Goal: Task Accomplishment & Management: Manage account settings

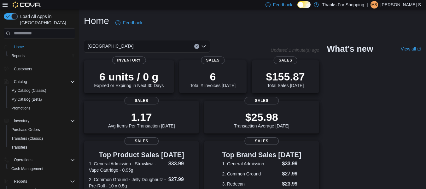
scroll to position [60, 0]
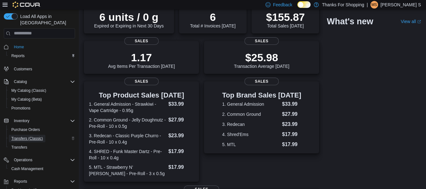
click at [22, 136] on span "Transfers (Classic)" at bounding box center [26, 138] width 31 height 5
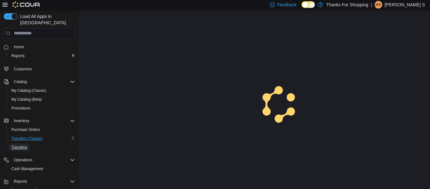
click at [22, 132] on div "Purchase Orders Transfers (Classic) Transfers" at bounding box center [41, 138] width 71 height 26
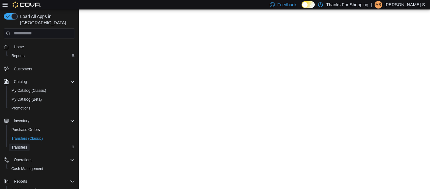
click at [21, 145] on span "Transfers" at bounding box center [19, 147] width 16 height 5
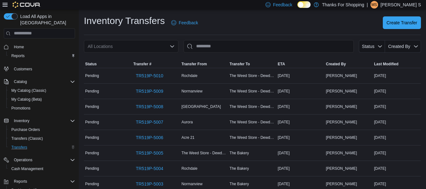
click at [120, 44] on div "All Locations" at bounding box center [131, 46] width 94 height 13
type input "***"
click at [117, 56] on span "[GEOGRAPHIC_DATA]" at bounding box center [131, 57] width 46 height 6
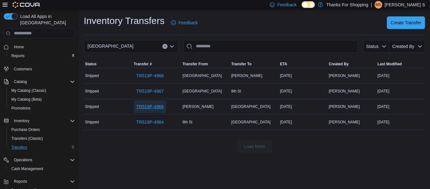
click at [144, 106] on span "TR519P-4966" at bounding box center [149, 106] width 27 height 6
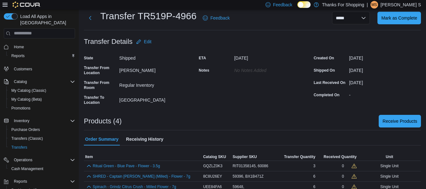
scroll to position [35, 0]
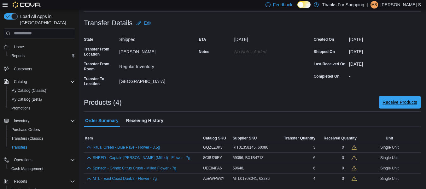
click at [396, 104] on span "Receive Products" at bounding box center [399, 102] width 35 height 6
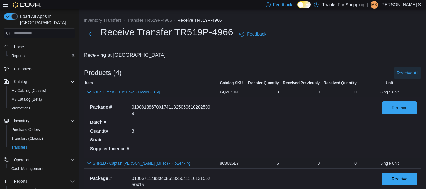
click at [410, 73] on span "Receive All" at bounding box center [407, 73] width 22 height 6
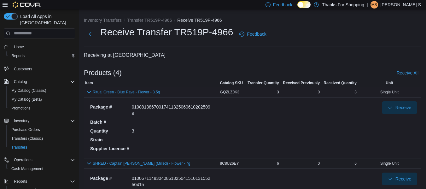
click at [391, 91] on div "Single Unit" at bounding box center [389, 92] width 63 height 8
click at [405, 108] on span "Receive" at bounding box center [403, 107] width 16 height 6
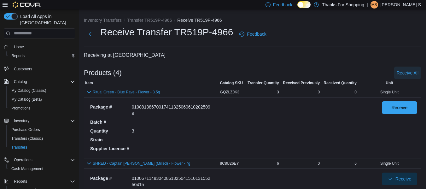
click at [412, 73] on span "Receive All" at bounding box center [407, 73] width 22 height 6
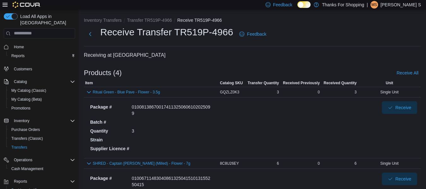
click at [320, 133] on div "Package # 010081386700174113250606102025099 Batch # Quantity 3 Strain Supplier …" at bounding box center [231, 127] width 286 height 53
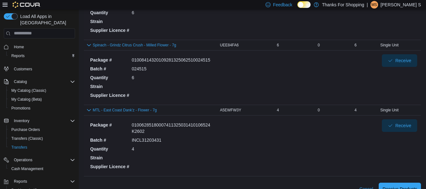
scroll to position [201, 0]
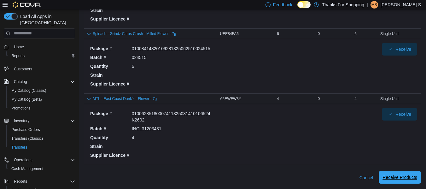
click at [395, 180] on span "Receive Products" at bounding box center [399, 177] width 35 height 6
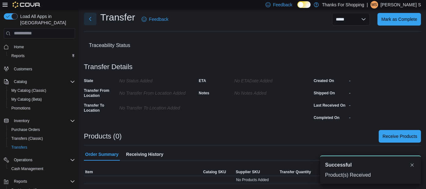
click at [89, 16] on button "Next" at bounding box center [90, 19] width 13 height 13
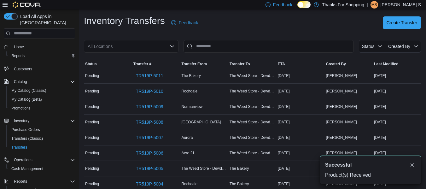
click at [118, 43] on div "All Locations" at bounding box center [131, 46] width 94 height 13
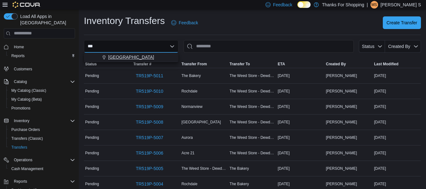
type input "***"
click at [117, 56] on span "[GEOGRAPHIC_DATA]" at bounding box center [131, 57] width 46 height 6
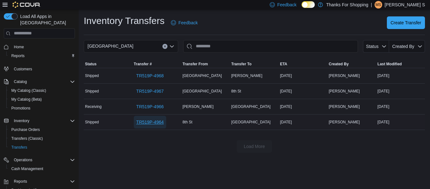
click at [145, 123] on span "TR519P-4964" at bounding box center [149, 122] width 27 height 6
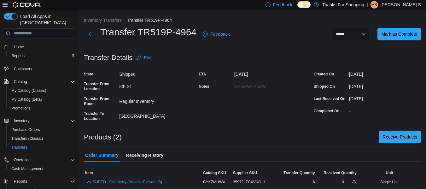
click at [398, 139] on span "Receive Products" at bounding box center [399, 137] width 35 height 6
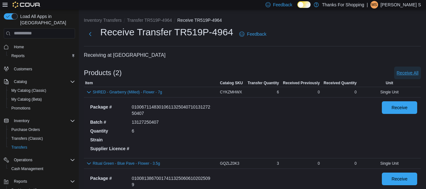
click at [416, 71] on span "Receive All" at bounding box center [407, 73] width 22 height 6
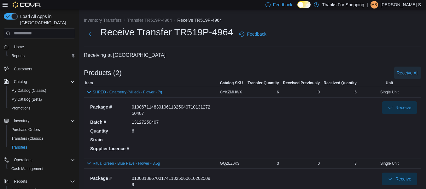
scroll to position [65, 0]
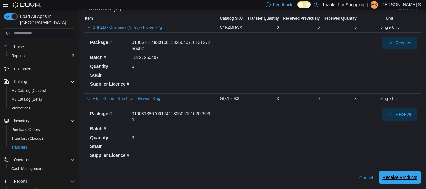
click at [391, 178] on span "Receive Products" at bounding box center [399, 177] width 35 height 6
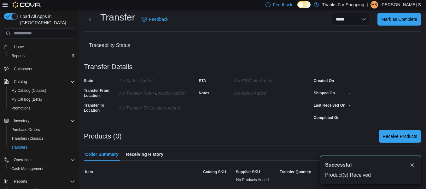
click at [269, 126] on div at bounding box center [252, 126] width 337 height 8
click at [20, 44] on span "Home" at bounding box center [19, 46] width 10 height 5
